Goal: Transaction & Acquisition: Purchase product/service

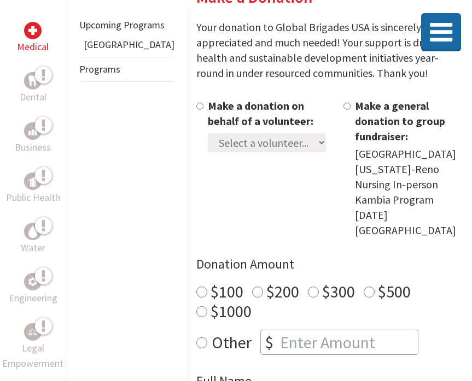
click at [196, 108] on input "Make a donation on behalf of a volunteer:" at bounding box center [199, 106] width 7 height 7
radio input "true"
click at [208, 142] on select "Select a volunteer... [PERSON_NAME] [PERSON_NAME]" at bounding box center [267, 142] width 118 height 19
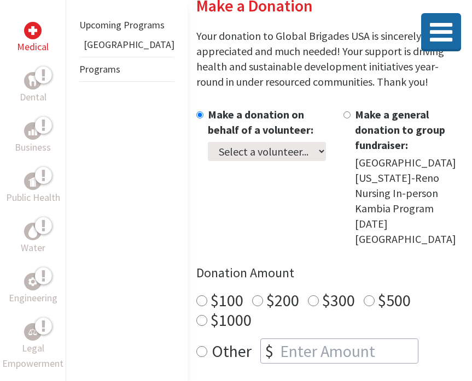
click at [239, 147] on select "Select a volunteer... [PERSON_NAME] [PERSON_NAME]" at bounding box center [267, 151] width 118 height 19
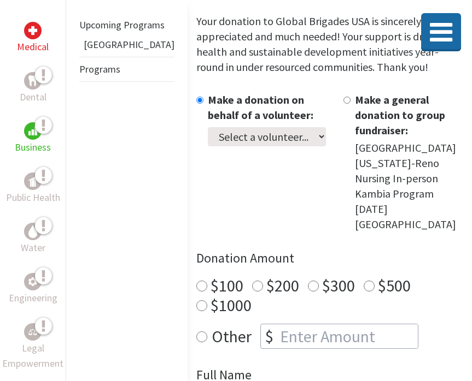
scroll to position [257, 0]
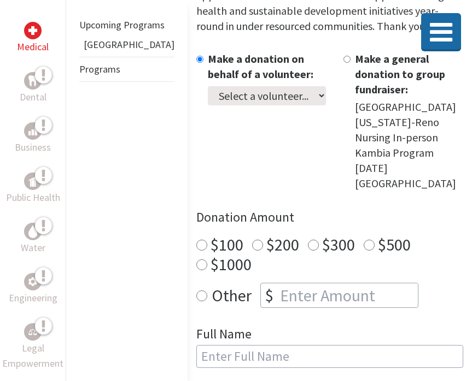
click at [108, 208] on div "Upcoming Programs Belize Programs" at bounding box center [127, 190] width 122 height 381
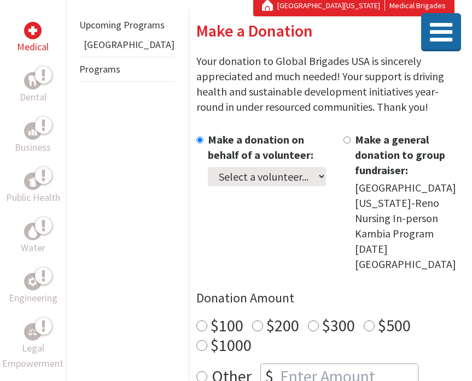
scroll to position [0, 0]
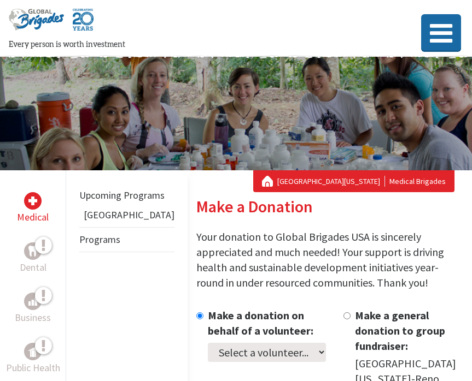
click at [452, 32] on icon at bounding box center [440, 34] width 27 height 26
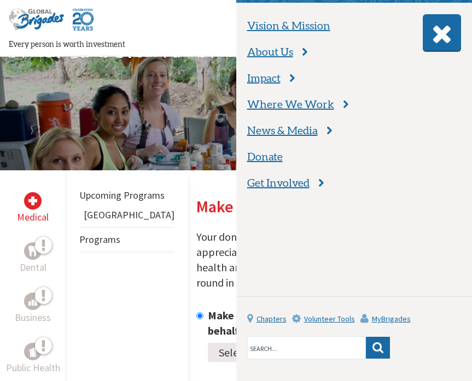
click at [441, 32] on icon at bounding box center [441, 34] width 25 height 26
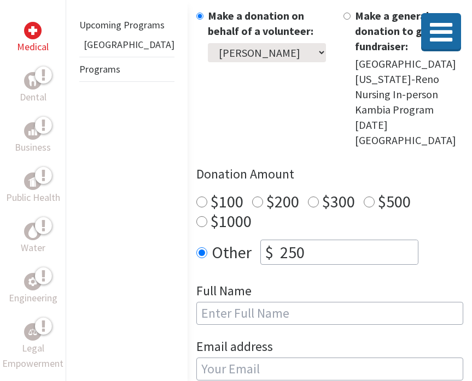
scroll to position [301, 0]
click at [221, 302] on input "text" at bounding box center [329, 313] width 267 height 23
type input "Charli Hawkins Cheyann Hawkins"
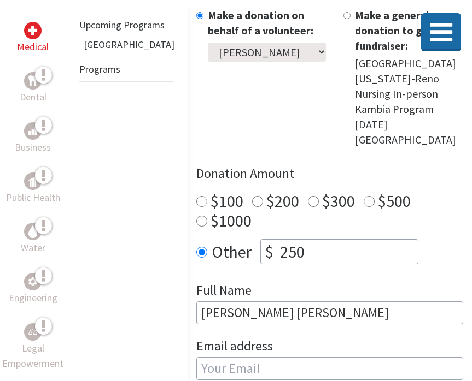
type input "charli77hawkins@gmail.com"
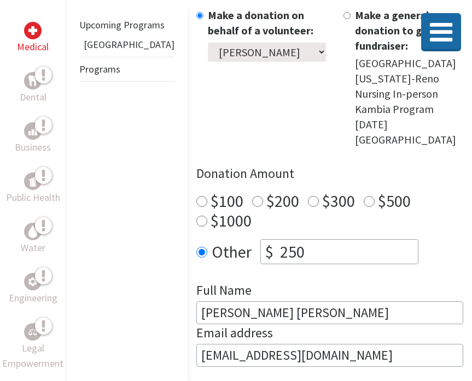
drag, startPoint x: 347, startPoint y: 235, endPoint x: 238, endPoint y: 237, distance: 109.3
click at [238, 302] on input "Charli Hawkins Cheyann Hawkins" at bounding box center [329, 313] width 267 height 23
type input "Charli Hawkins"
click at [378, 344] on input "charli77hawkins@gmail.com" at bounding box center [329, 355] width 267 height 23
drag, startPoint x: 350, startPoint y: 272, endPoint x: 181, endPoint y: 272, distance: 168.9
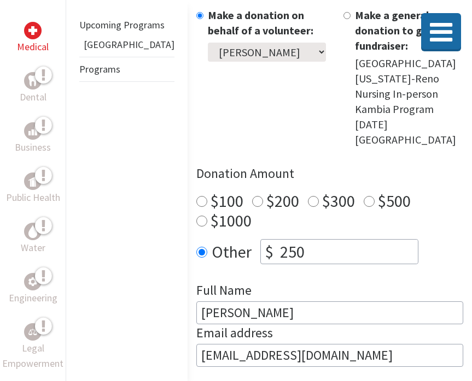
click at [196, 344] on input "charli77hawkins@gmail.com" at bounding box center [329, 355] width 267 height 23
type input "charlih@unr.edu"
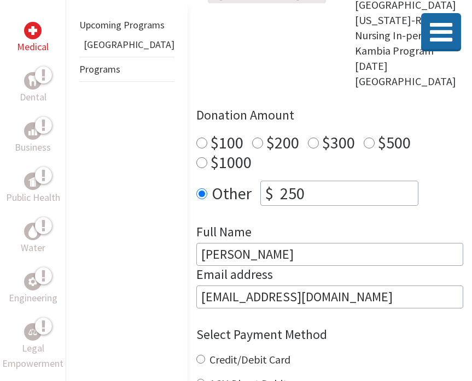
click at [196, 355] on input "Credit/Debit Card" at bounding box center [200, 359] width 9 height 9
radio input "true"
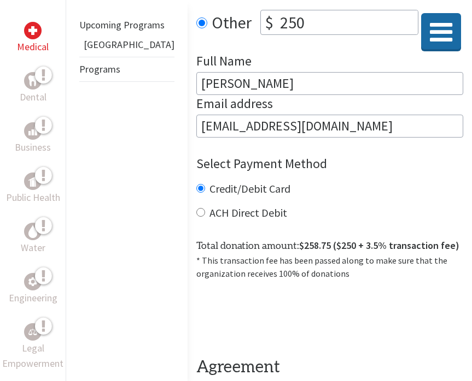
scroll to position [533, 0]
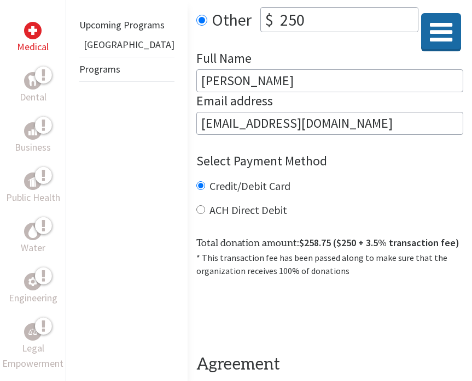
checkbox input "true"
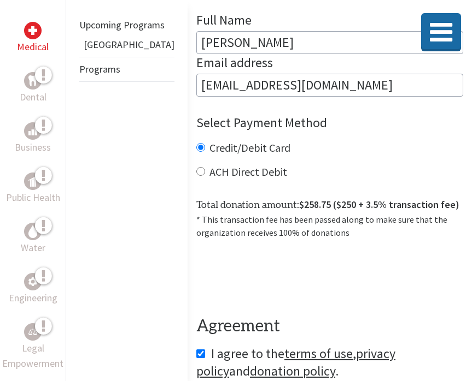
scroll to position [577, 0]
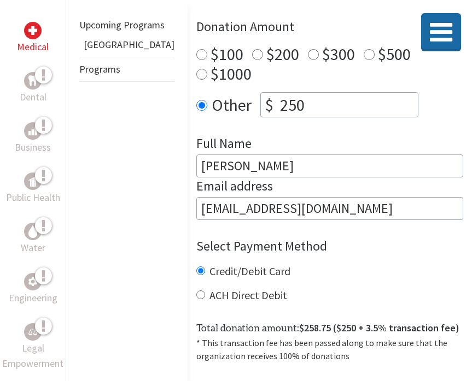
scroll to position [581, 0]
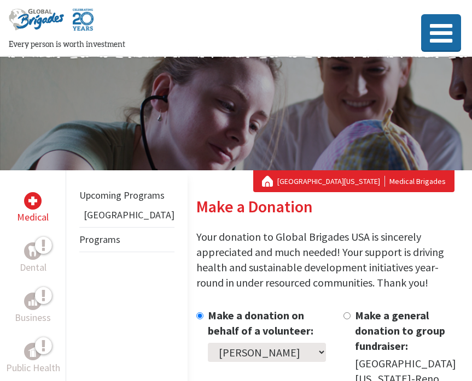
click at [453, 32] on icon at bounding box center [440, 34] width 27 height 26
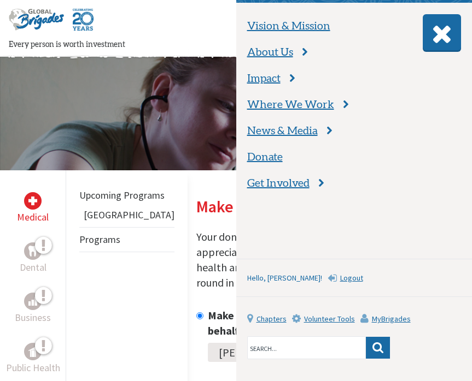
click at [448, 33] on icon at bounding box center [441, 34] width 25 height 26
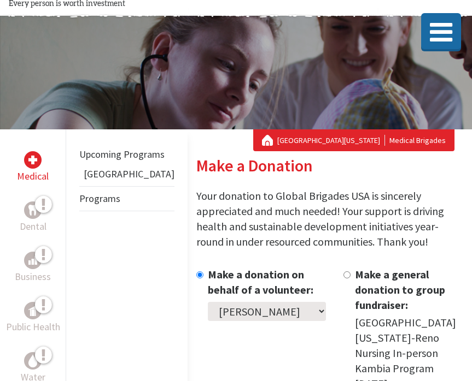
scroll to position [56, 0]
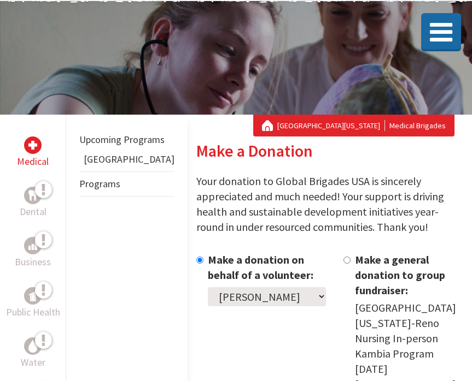
click at [317, 122] on link "[GEOGRAPHIC_DATA][US_STATE]" at bounding box center [331, 125] width 108 height 11
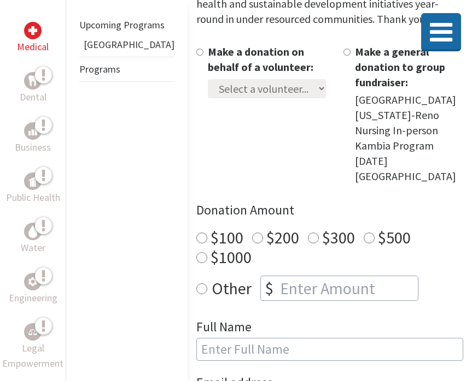
click at [197, 139] on div "Make a donation on behalf of a volunteer: Select a volunteer... Charli Hawkins …" at bounding box center [329, 237] width 267 height 386
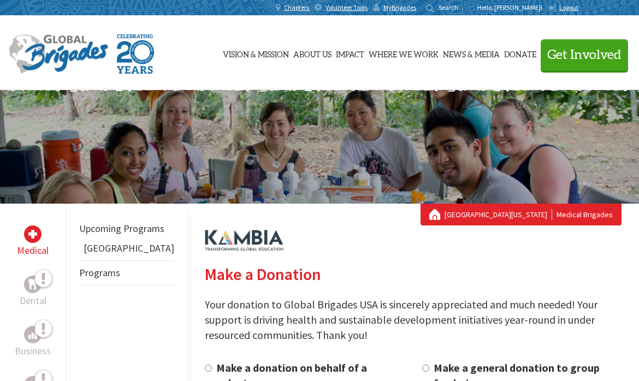
click at [471, 8] on p "Hello, [PERSON_NAME]!" at bounding box center [513, 7] width 71 height 9
click at [406, 7] on span "MyBrigades" at bounding box center [400, 7] width 33 height 9
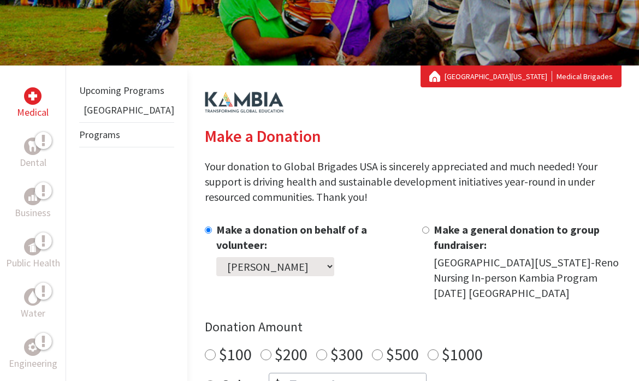
scroll to position [225, 0]
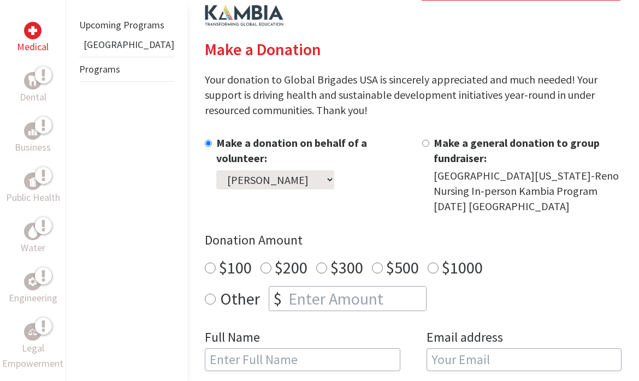
click at [267, 171] on select "Select a volunteer... [PERSON_NAME] [PERSON_NAME] [PERSON_NAME]" at bounding box center [275, 180] width 118 height 19
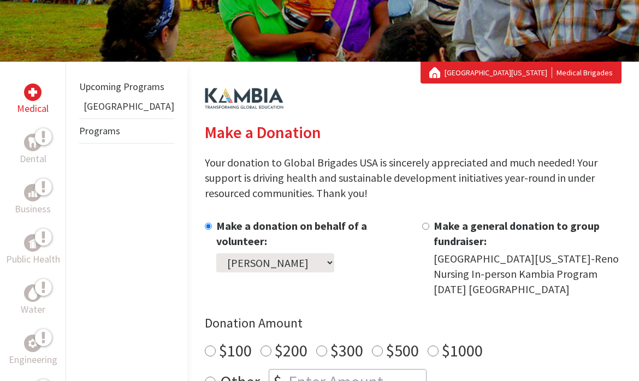
scroll to position [0, 0]
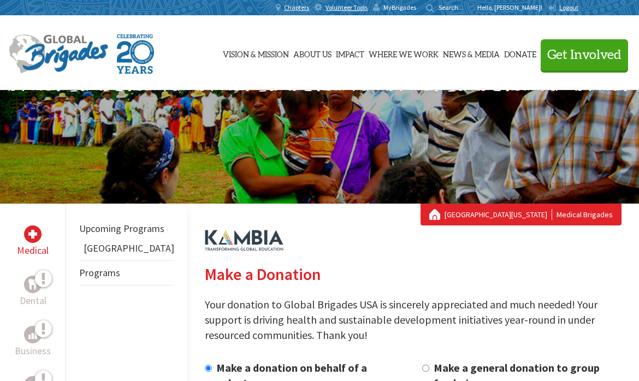
click at [396, 11] on span "MyBrigades" at bounding box center [400, 7] width 33 height 9
